Goal: Information Seeking & Learning: Learn about a topic

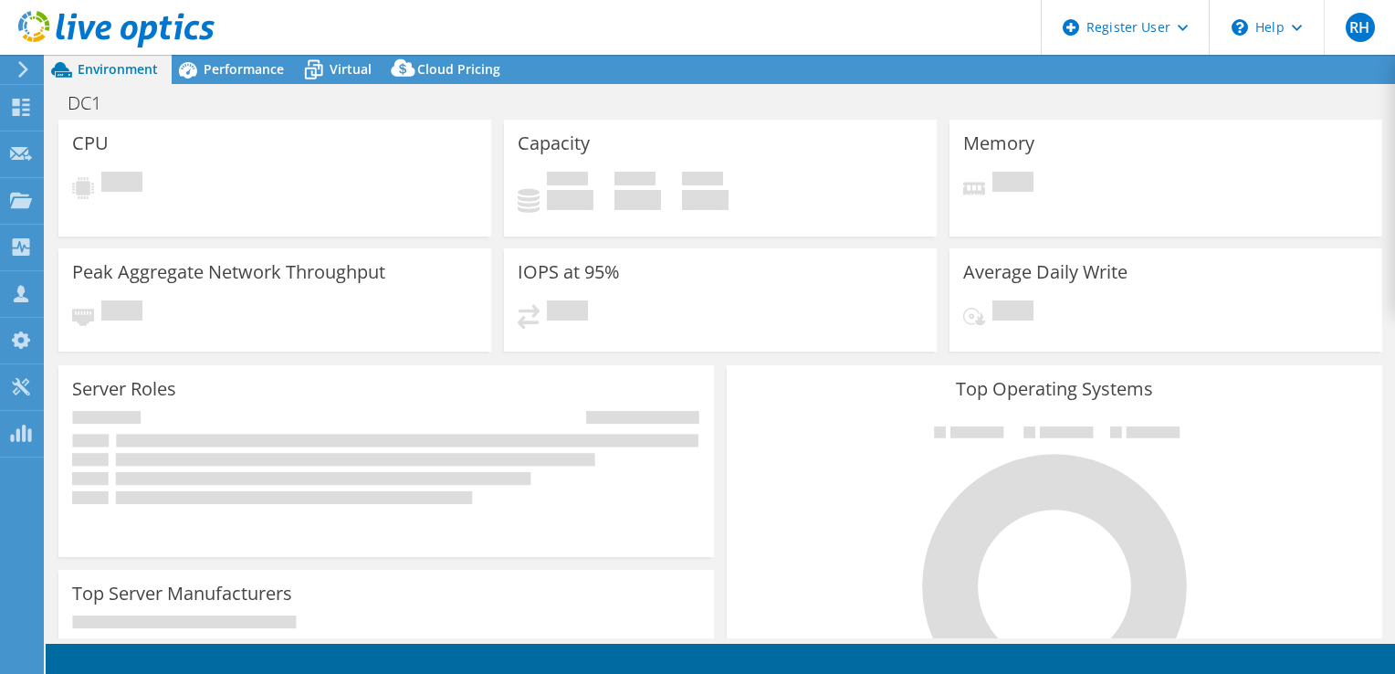
select select "USD"
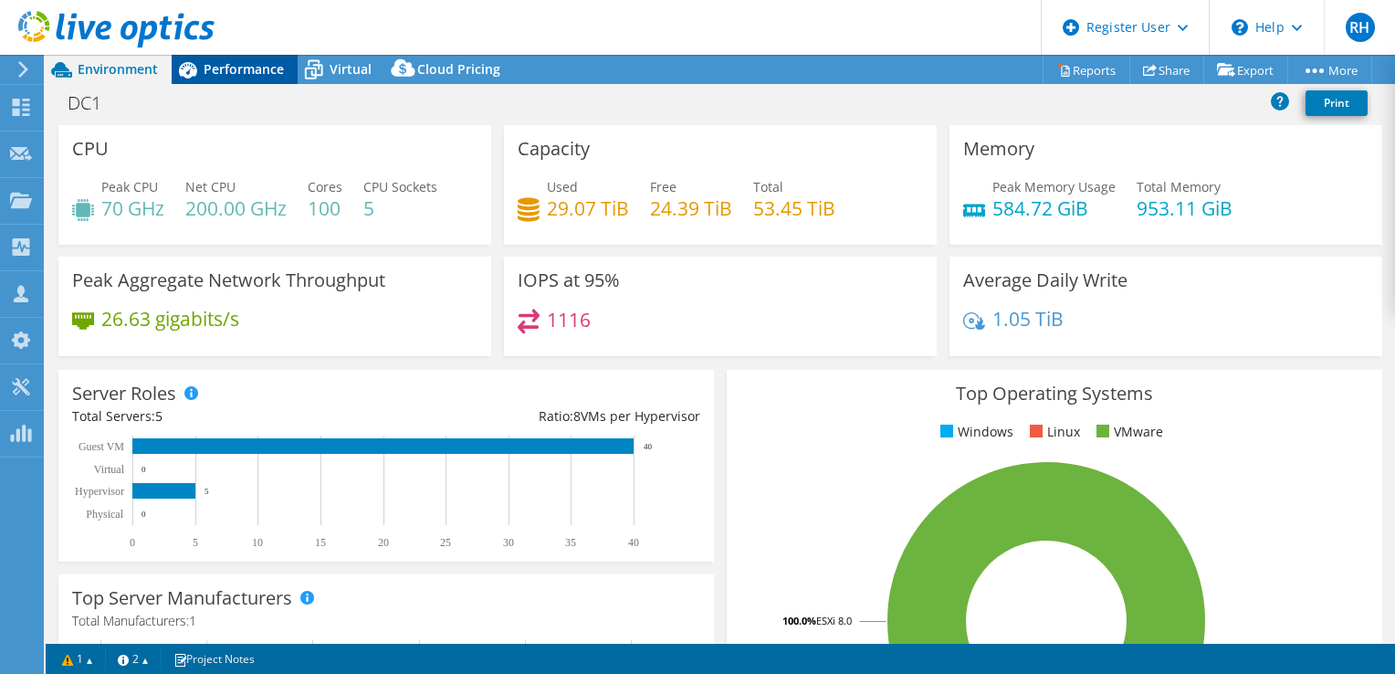
click at [248, 62] on span "Performance" at bounding box center [244, 68] width 80 height 17
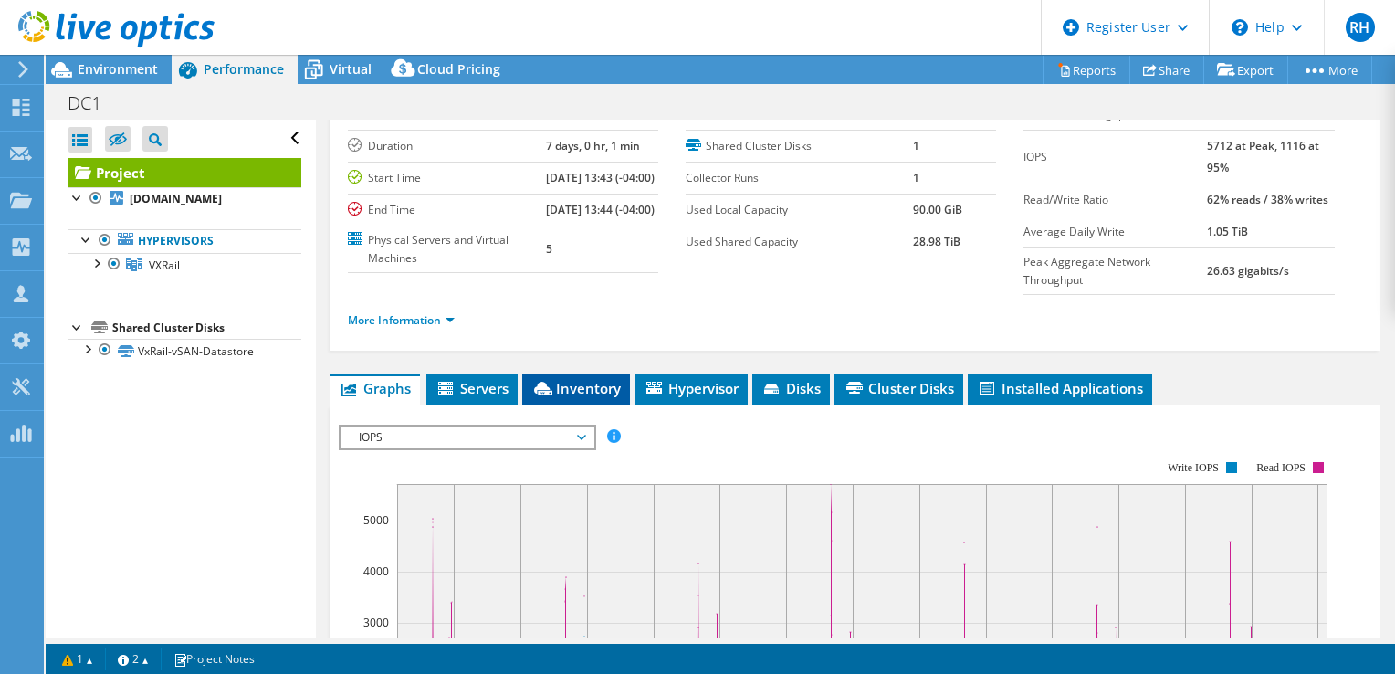
click at [550, 395] on icon at bounding box center [543, 388] width 18 height 14
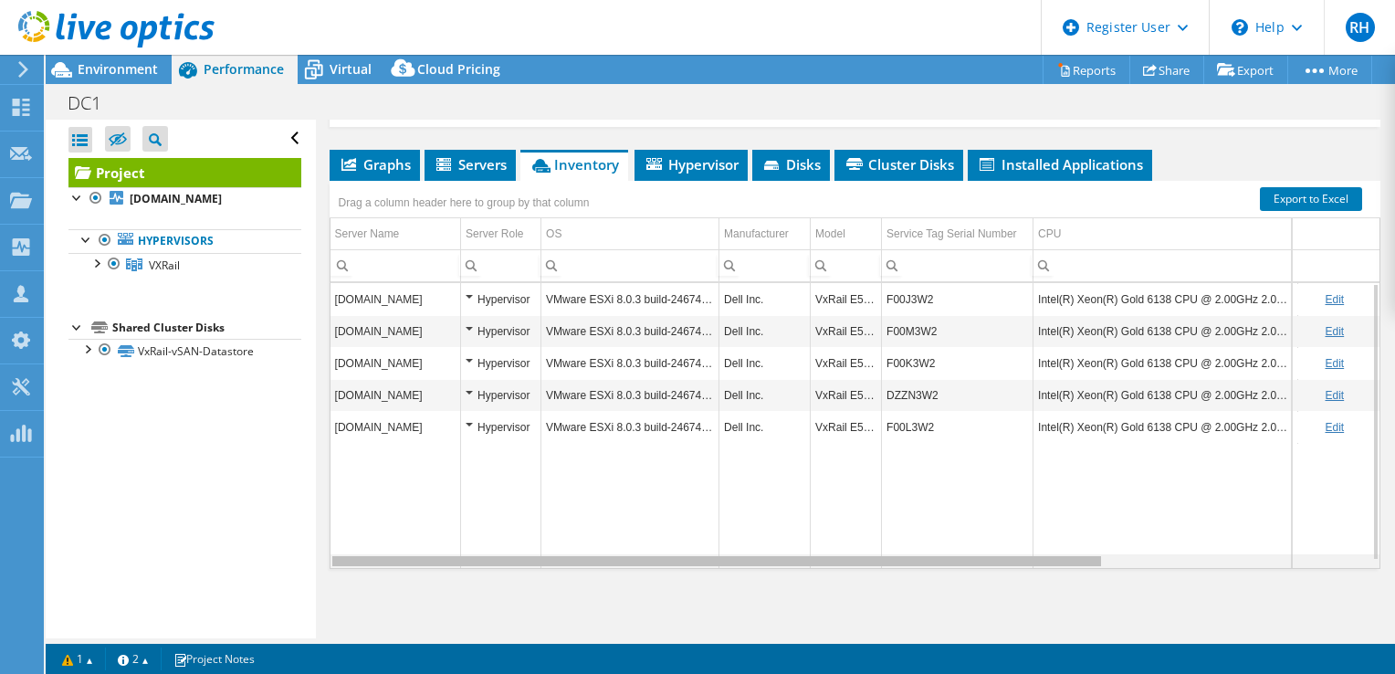
drag, startPoint x: 790, startPoint y: 563, endPoint x: 688, endPoint y: 533, distance: 106.6
click at [688, 533] on body "RH Dell User Riley Hajek [EMAIL_ADDRESS][PERSON_NAME][DOMAIN_NAME] Dell My Prof…" at bounding box center [697, 337] width 1395 height 674
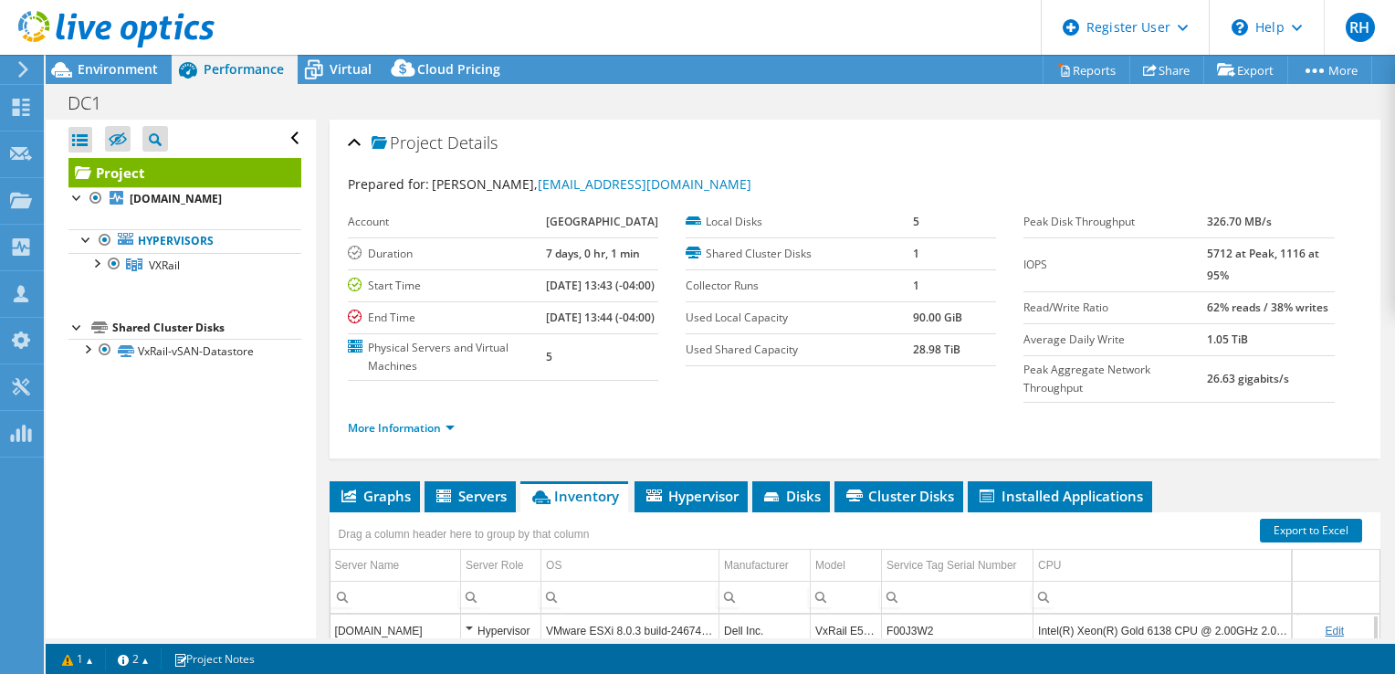
click at [100, 58] on div at bounding box center [107, 30] width 214 height 61
click at [103, 68] on span "Environment" at bounding box center [118, 68] width 80 height 17
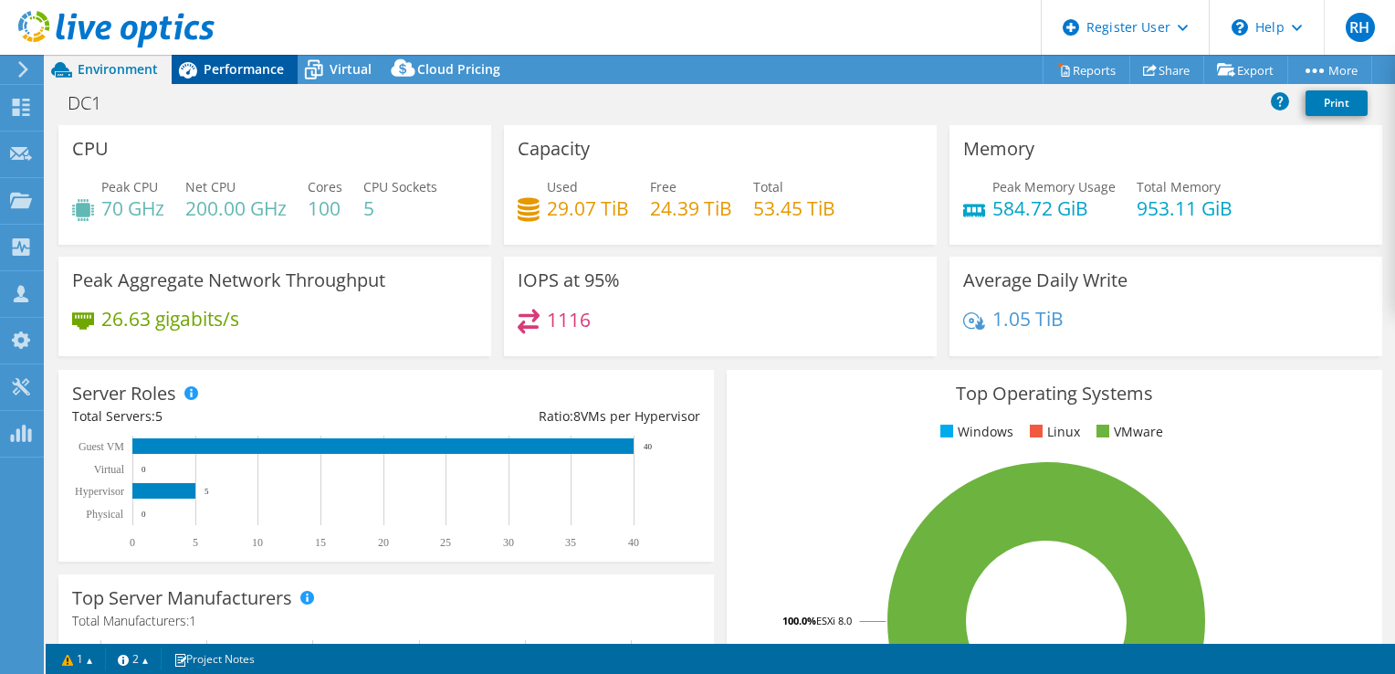
click at [250, 75] on span "Performance" at bounding box center [244, 68] width 80 height 17
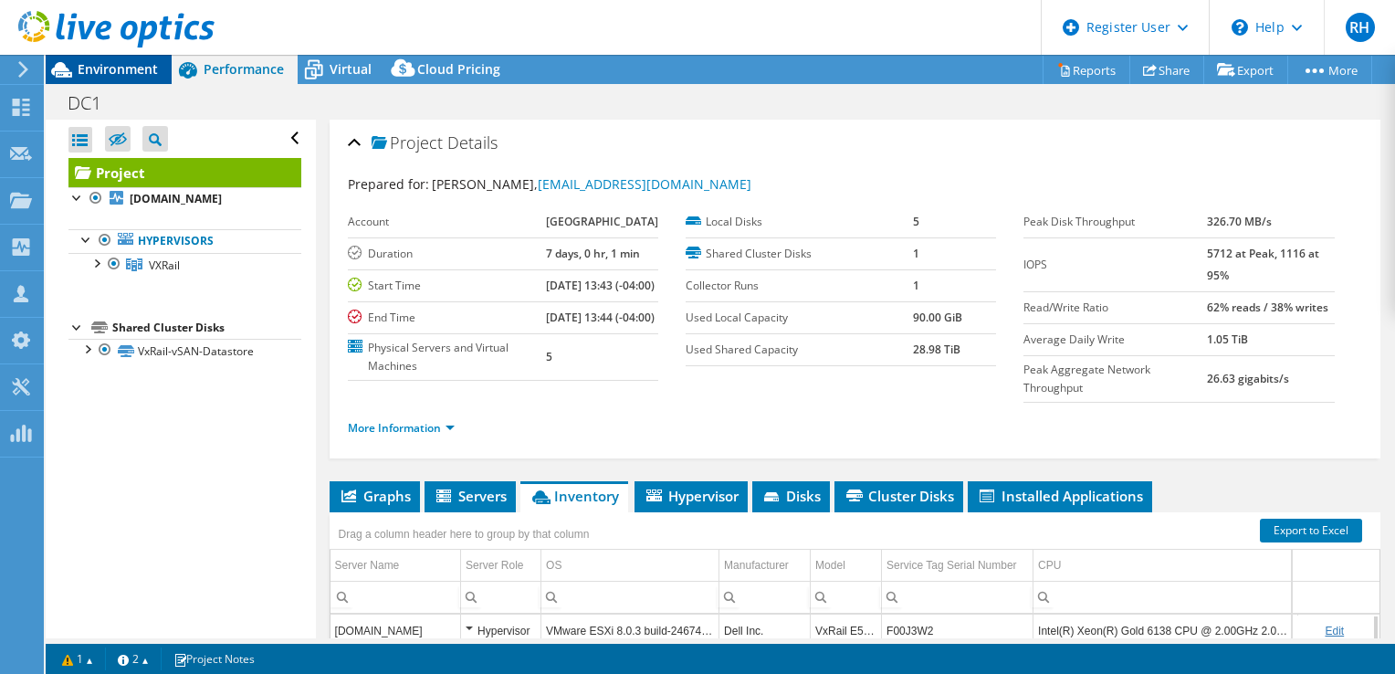
click at [131, 76] on span "Environment" at bounding box center [118, 68] width 80 height 17
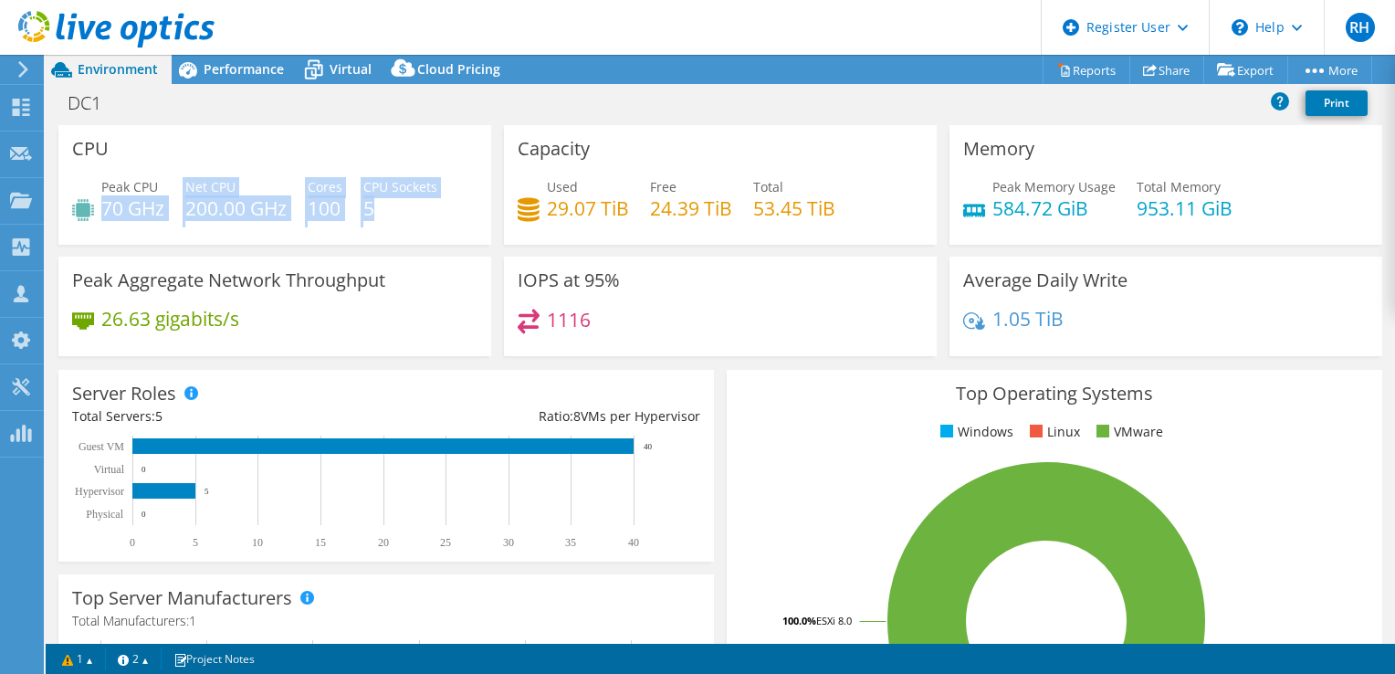
drag, startPoint x: 376, startPoint y: 204, endPoint x: 105, endPoint y: 206, distance: 271.1
click at [105, 206] on div "Peak CPU 70 GHz Net CPU 200.00 GHz Cores 100 CPU Sockets 5" at bounding box center [274, 206] width 405 height 59
drag, startPoint x: 105, startPoint y: 206, endPoint x: 247, endPoint y: 199, distance: 142.6
click at [247, 199] on h4 "200.00 GHz" at bounding box center [235, 208] width 101 height 20
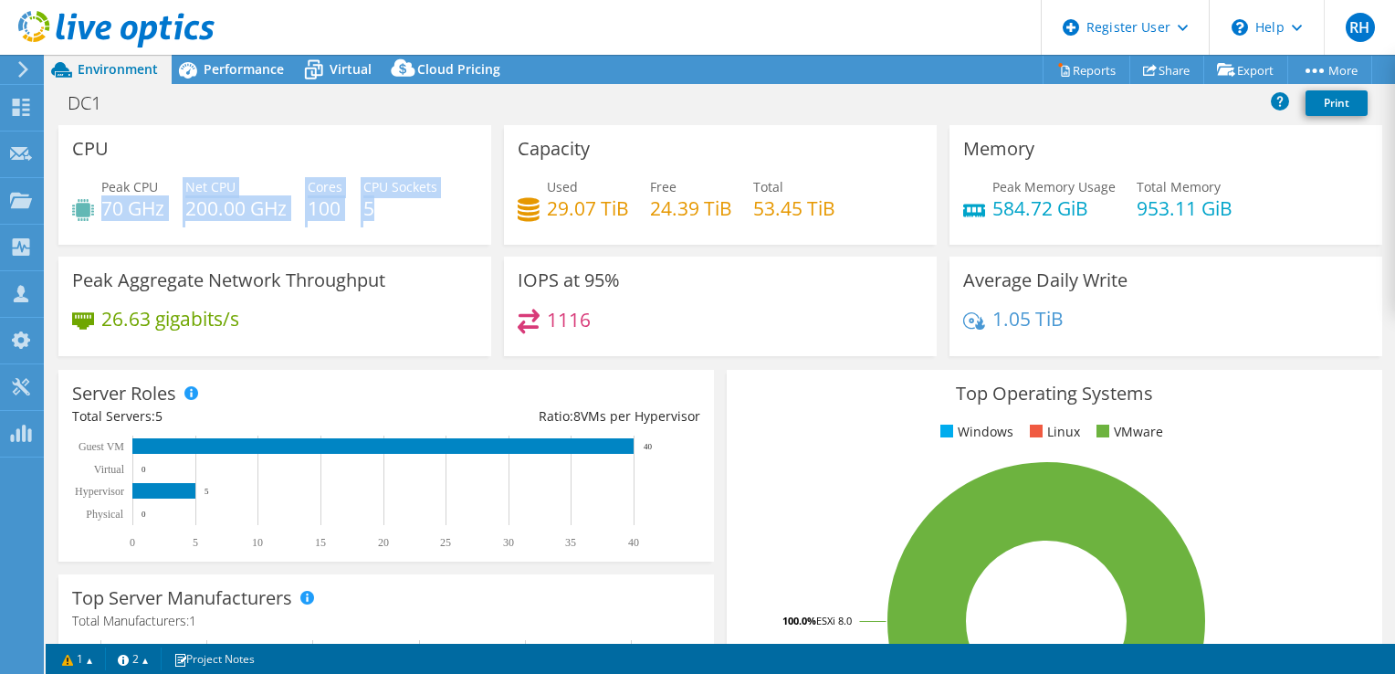
drag, startPoint x: 378, startPoint y: 212, endPoint x: 105, endPoint y: 202, distance: 273.1
click at [105, 202] on div "Peak CPU 70 GHz Net CPU 200.00 GHz Cores 100 CPU Sockets 5" at bounding box center [274, 206] width 405 height 59
drag, startPoint x: 105, startPoint y: 202, endPoint x: 277, endPoint y: 225, distance: 174.0
click at [277, 225] on div "Peak CPU 70 GHz Net CPU 200.00 GHz Cores 100 CPU Sockets 5" at bounding box center [274, 206] width 405 height 59
click at [258, 192] on div "Net CPU 200.00 GHz" at bounding box center [235, 197] width 101 height 41
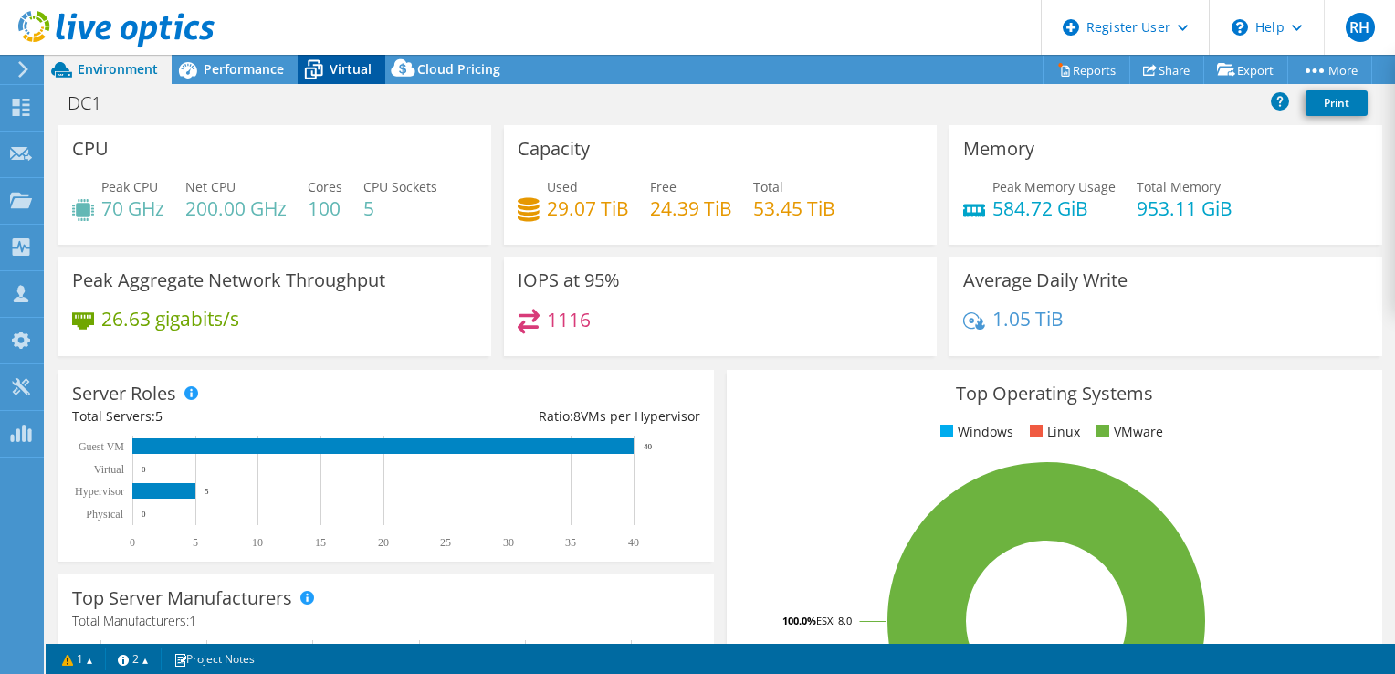
click at [331, 68] on span "Virtual" at bounding box center [350, 68] width 42 height 17
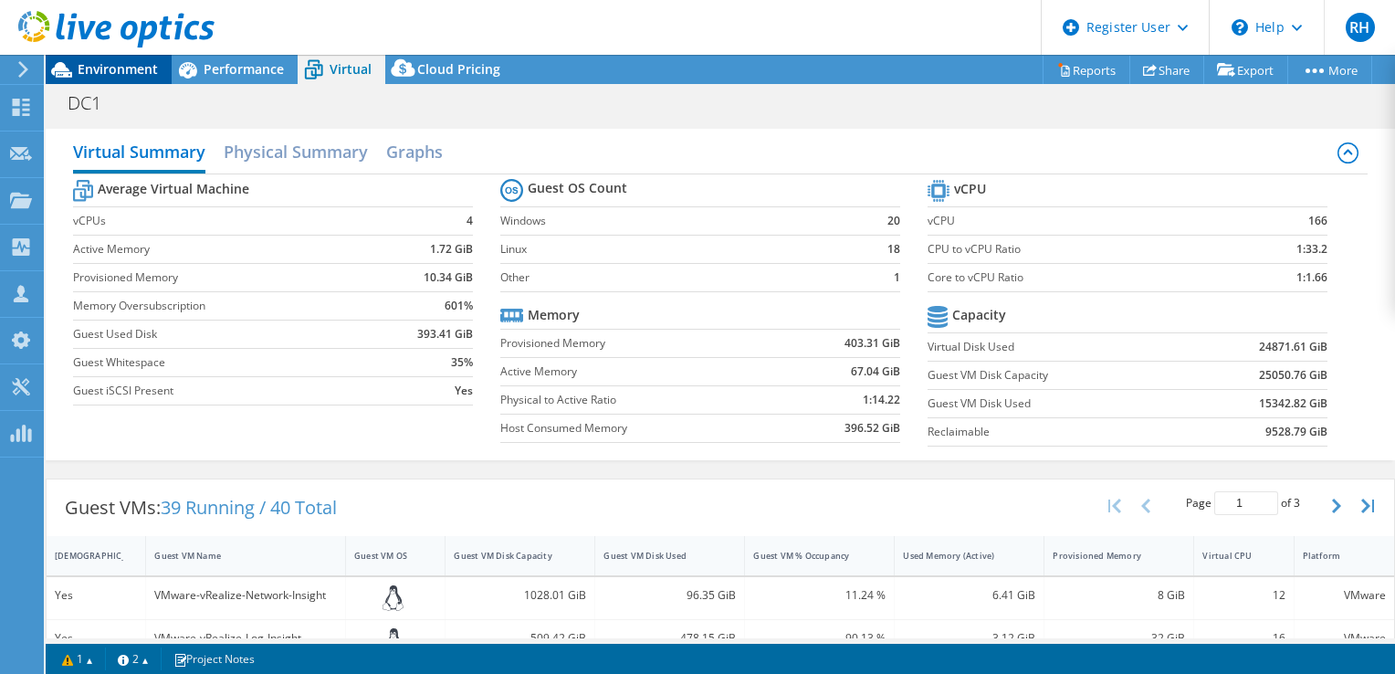
click at [105, 64] on span "Environment" at bounding box center [118, 68] width 80 height 17
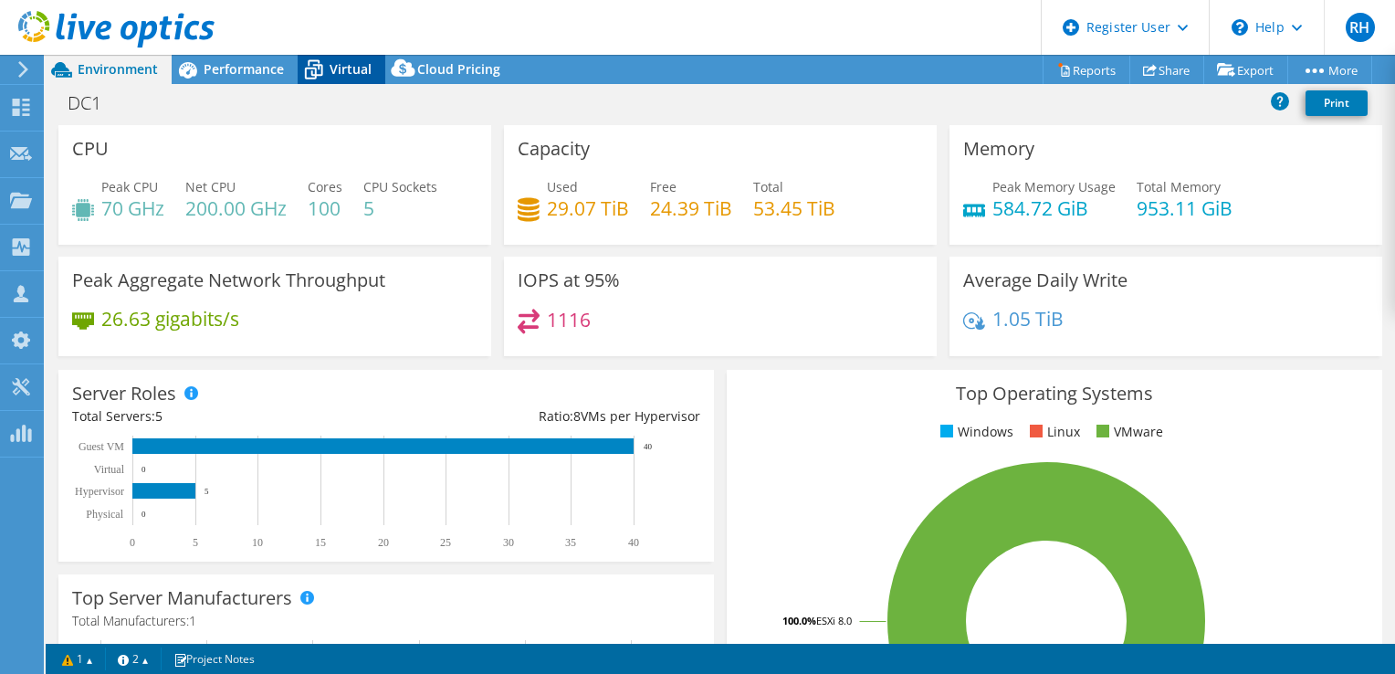
click at [323, 68] on icon at bounding box center [314, 70] width 32 height 32
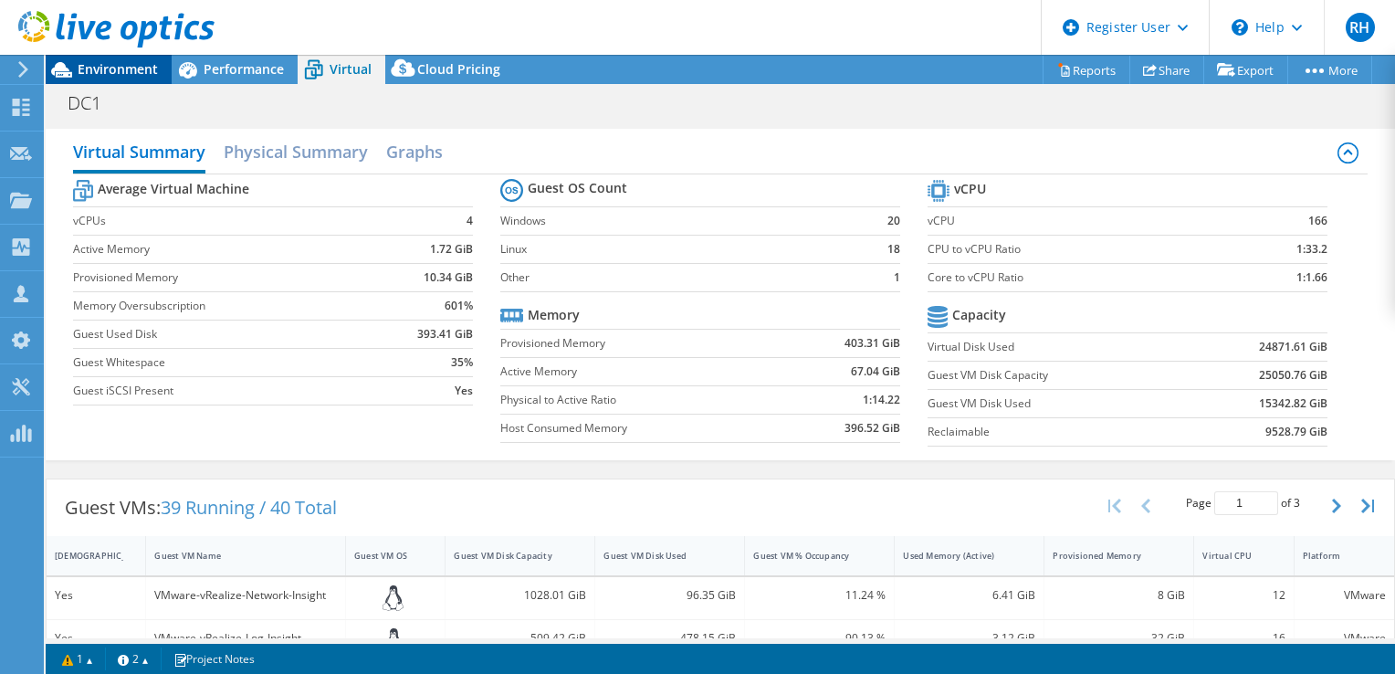
click at [123, 75] on span "Environment" at bounding box center [118, 68] width 80 height 17
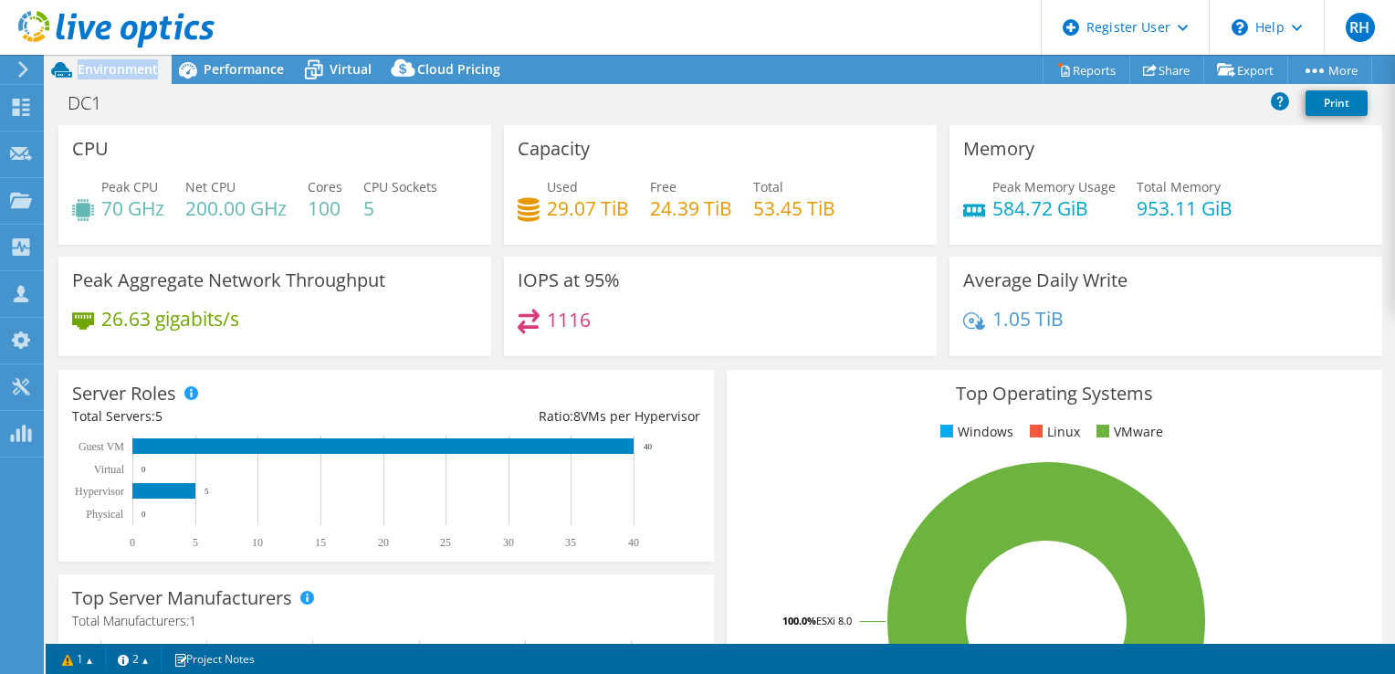
click at [123, 75] on span "Environment" at bounding box center [118, 68] width 80 height 17
click at [484, 235] on div "CPU Peak CPU 70 GHz Net CPU 200.00 GHz Cores 100 CPU Sockets 5" at bounding box center [274, 185] width 433 height 120
